Goal: Use online tool/utility: Use online tool/utility

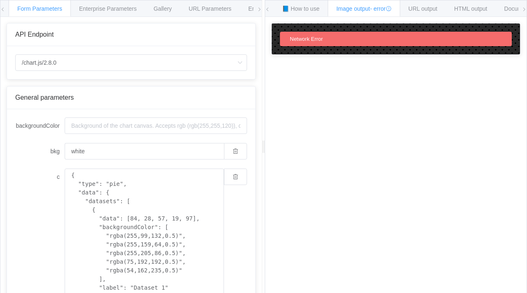
click at [298, 38] on span "Network Error" at bounding box center [306, 39] width 33 height 6
click at [523, 9] on icon at bounding box center [524, 9] width 5 height 5
click at [434, 35] on div "Network Error" at bounding box center [396, 39] width 232 height 14
click at [523, 11] on icon at bounding box center [524, 9] width 5 height 5
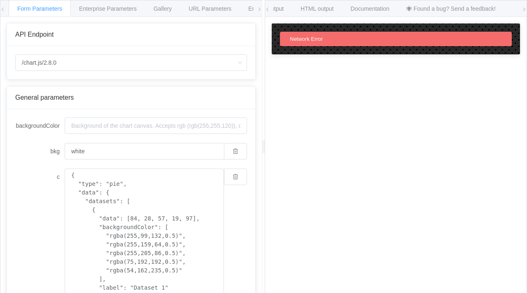
click at [523, 11] on icon at bounding box center [524, 9] width 5 height 5
click at [526, 9] on icon at bounding box center [524, 9] width 5 height 5
click at [269, 11] on icon at bounding box center [267, 9] width 5 height 5
click at [259, 10] on icon at bounding box center [259, 9] width 5 height 5
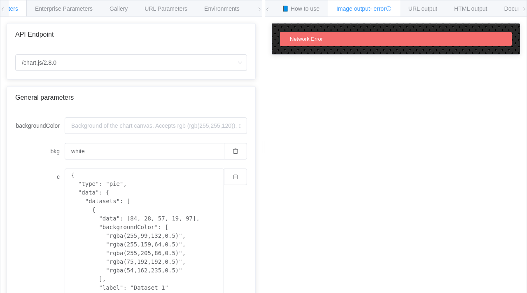
click at [5, 11] on icon at bounding box center [2, 9] width 5 height 5
click at [301, 40] on span "Network Error" at bounding box center [306, 39] width 33 height 6
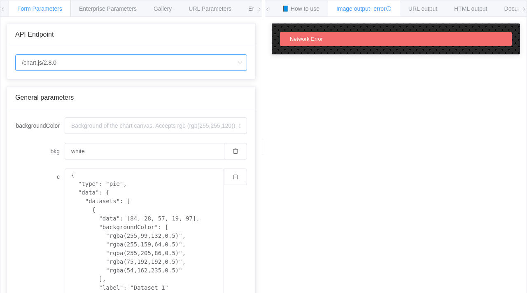
click at [100, 65] on input "/chart.js/2.8.0" at bounding box center [131, 62] width 232 height 16
click at [93, 79] on li "/chart" at bounding box center [131, 86] width 231 height 14
type input "/chart"
type input "20"
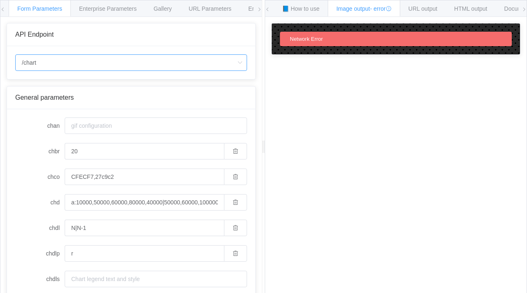
click at [87, 63] on input "/chart" at bounding box center [131, 62] width 232 height 16
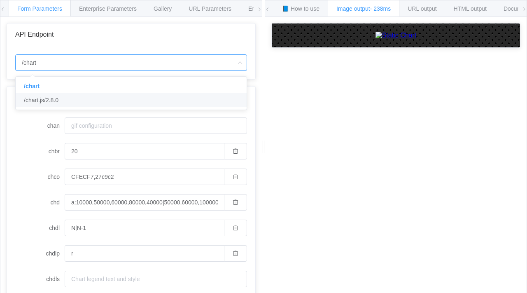
click at [93, 96] on li "/chart.js/2.8.0" at bounding box center [131, 100] width 231 height 14
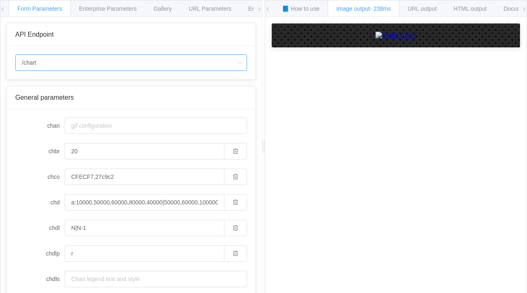
type input "/chart.js/2.8.0"
type input "white"
